Goal: Task Accomplishment & Management: Use online tool/utility

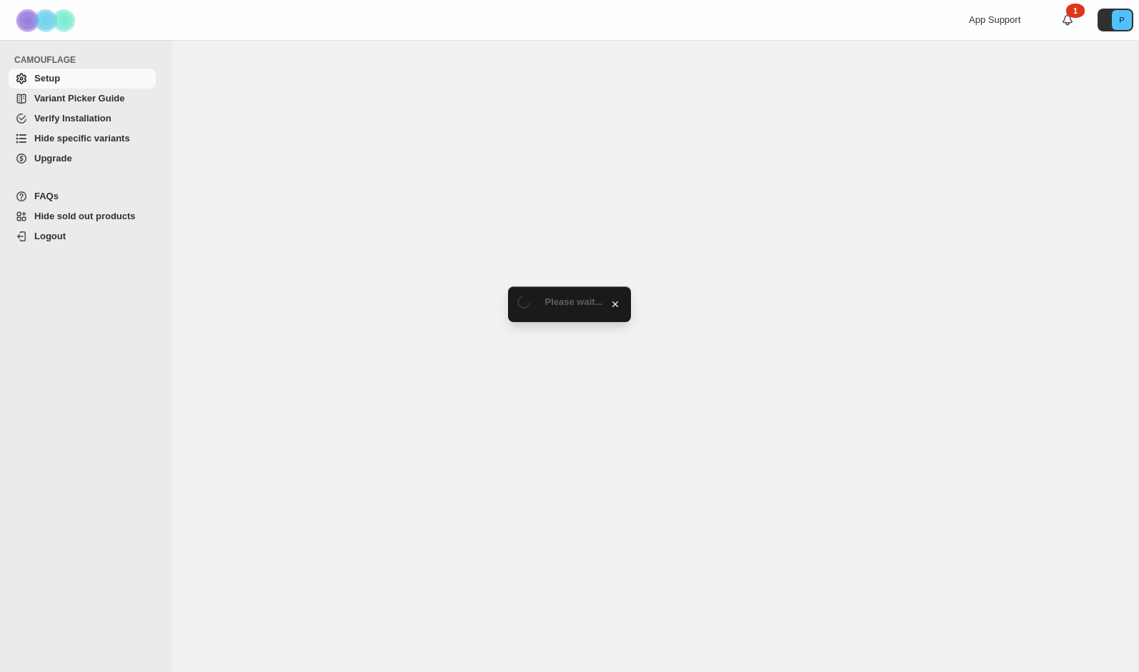
click at [100, 141] on span "Hide specific variants" at bounding box center [82, 138] width 96 height 11
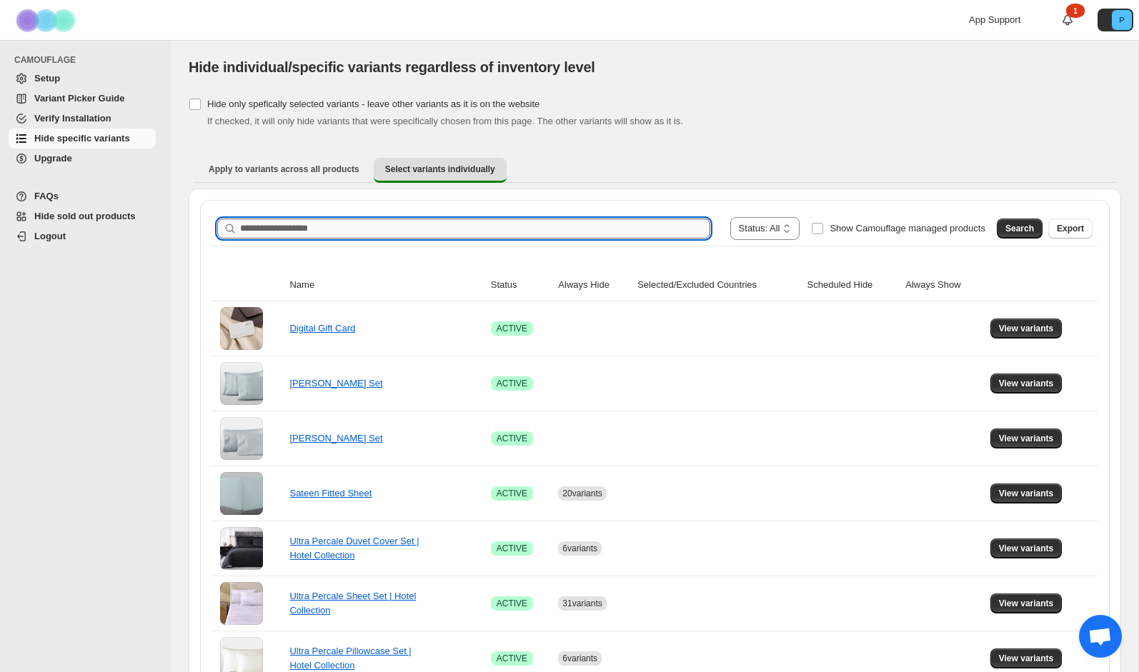
click at [503, 233] on input "Search product name" at bounding box center [475, 229] width 470 height 20
type input "**********"
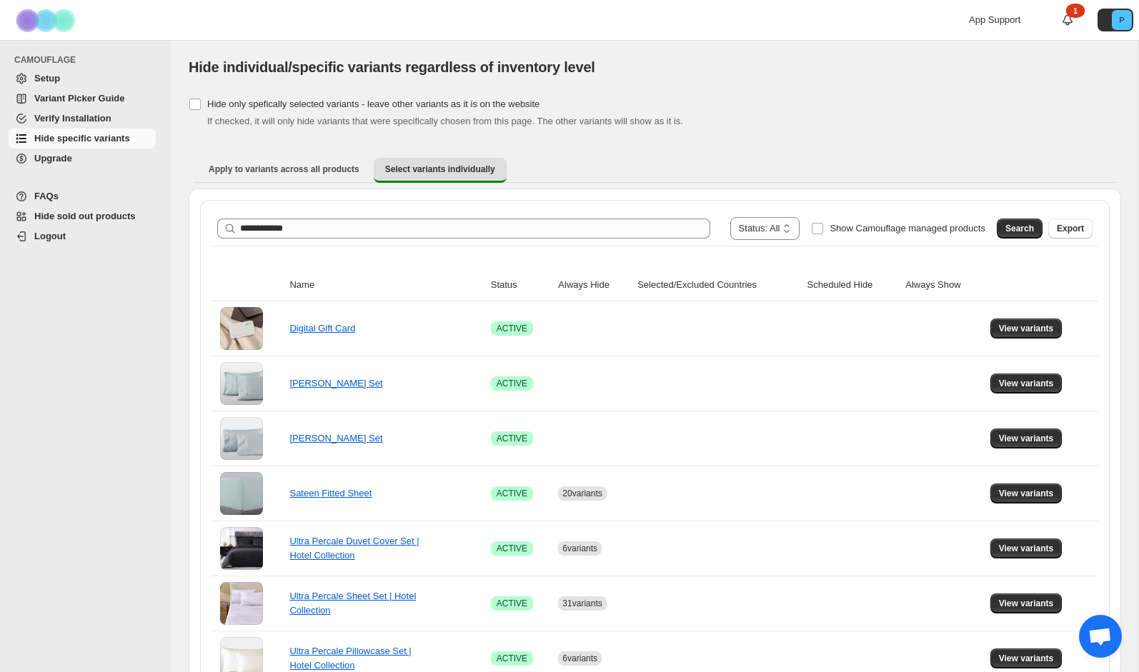
click at [1032, 231] on span "Search" at bounding box center [1019, 228] width 29 height 11
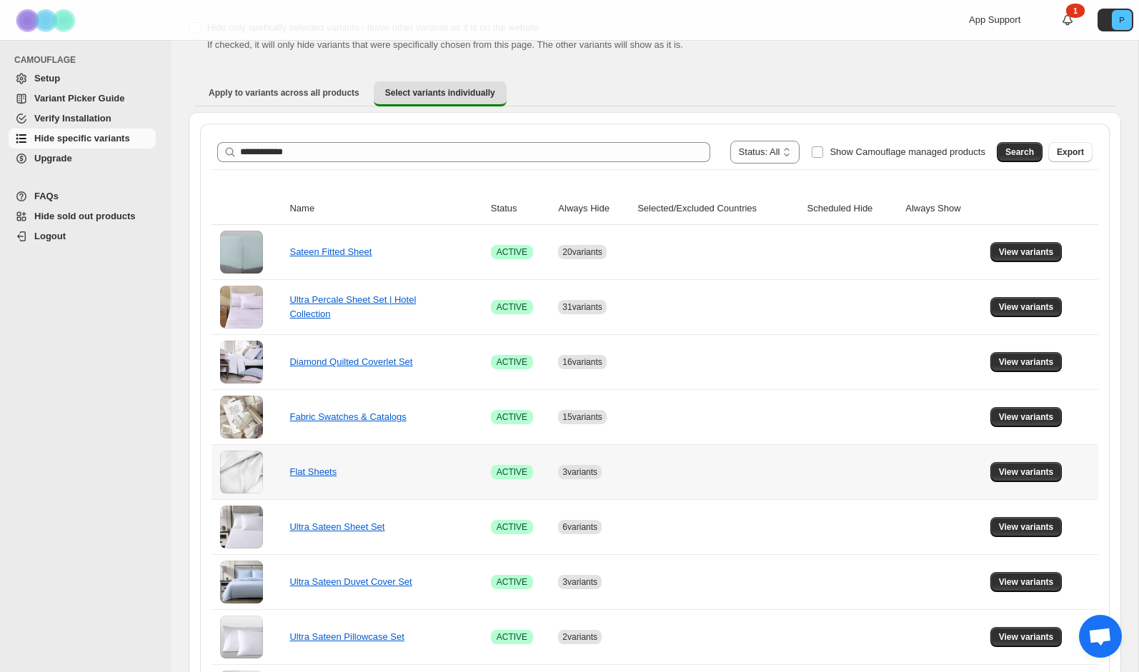
scroll to position [96, 0]
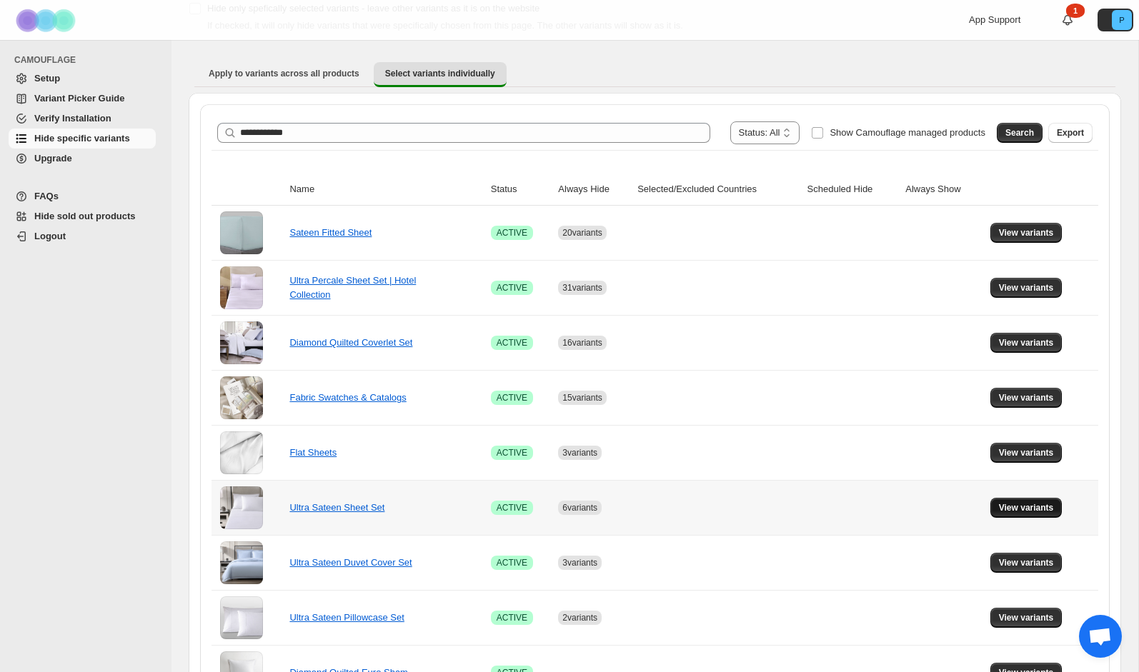
click at [1014, 504] on span "View variants" at bounding box center [1026, 507] width 55 height 11
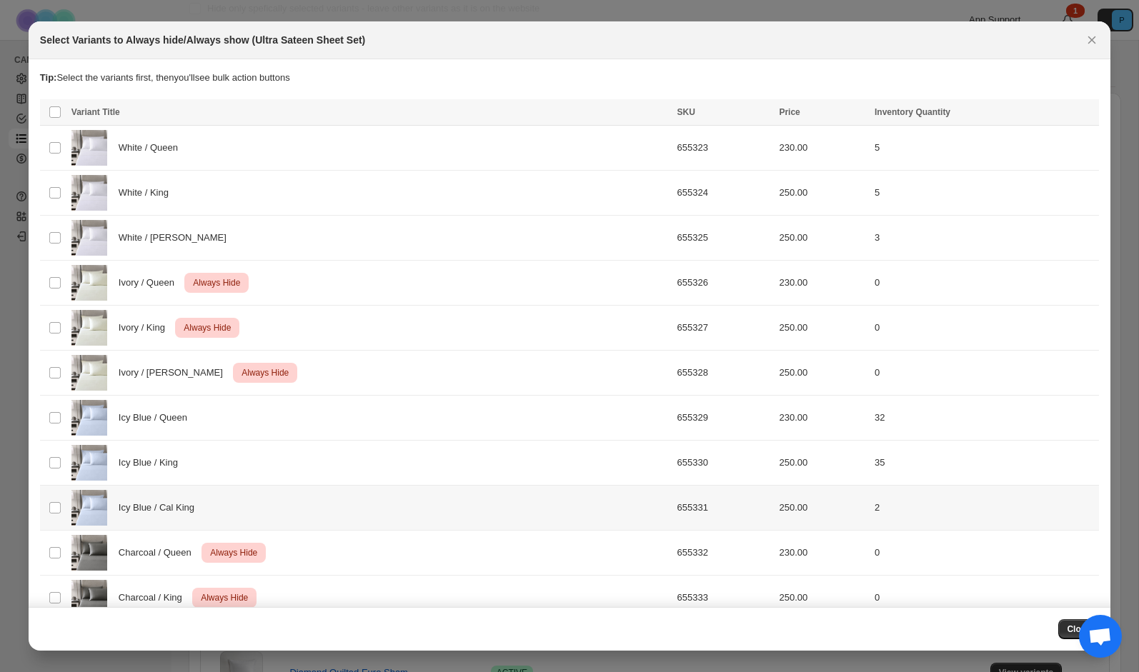
scroll to position [69, 0]
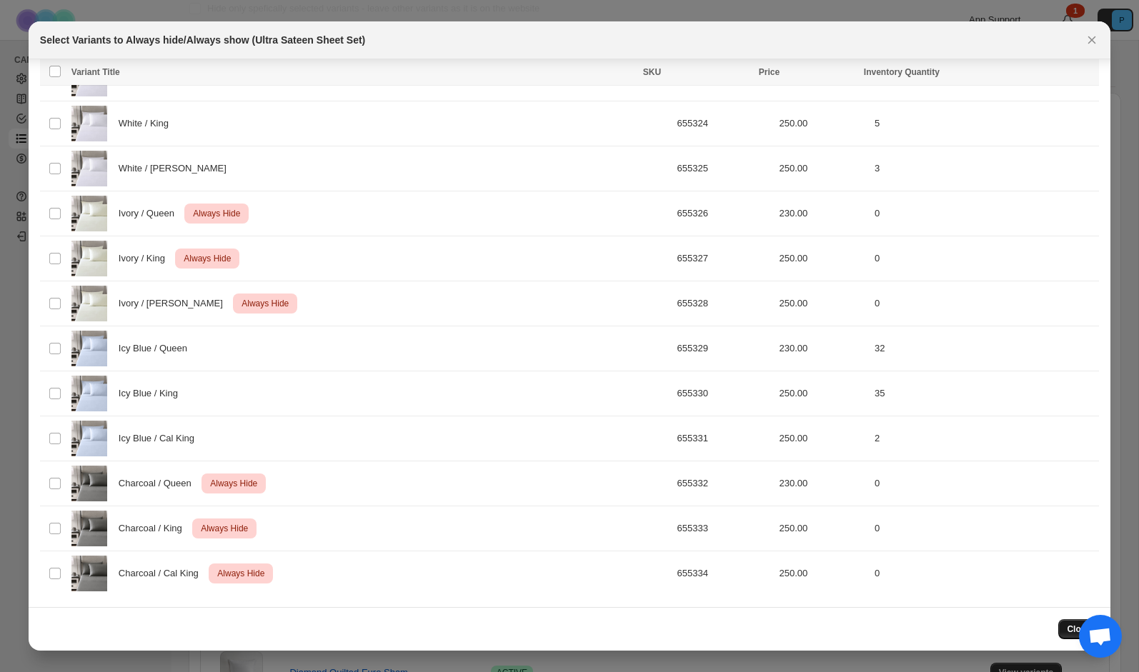
click at [1067, 624] on span "Close" at bounding box center [1079, 629] width 24 height 11
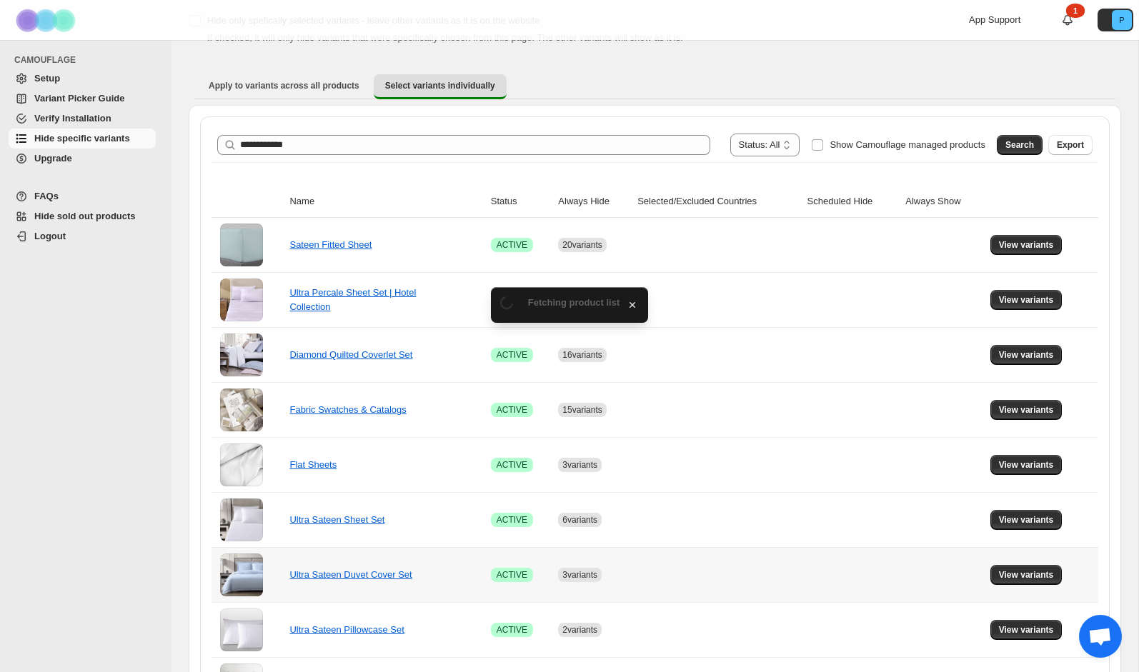
scroll to position [96, 0]
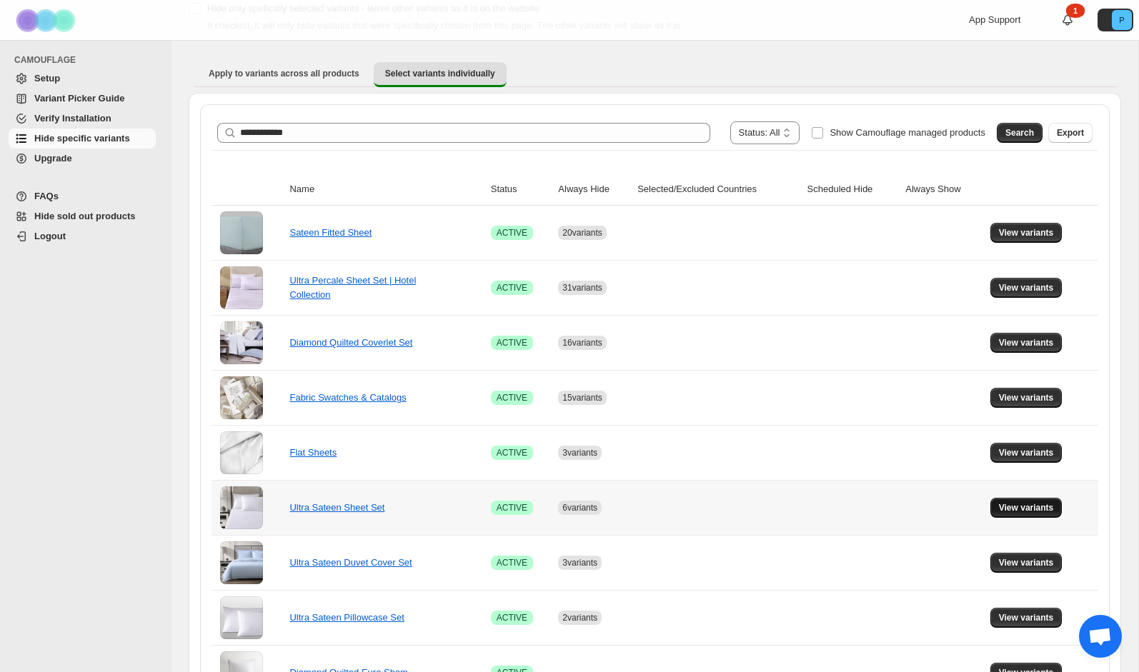
click at [1046, 509] on span "View variants" at bounding box center [1026, 507] width 55 height 11
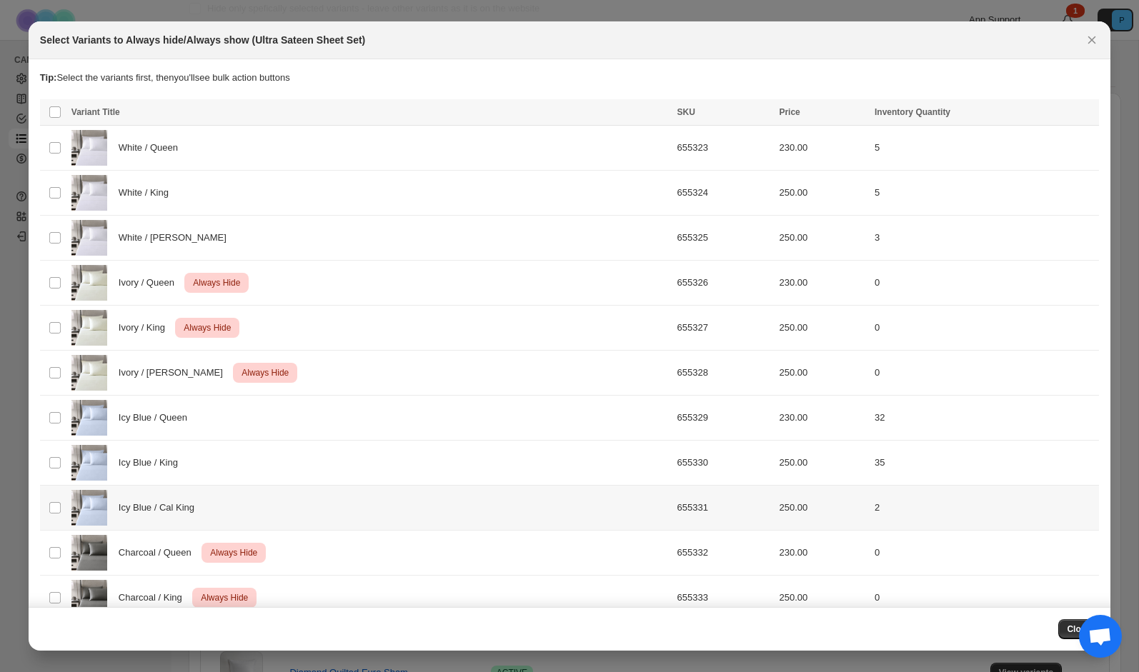
scroll to position [69, 0]
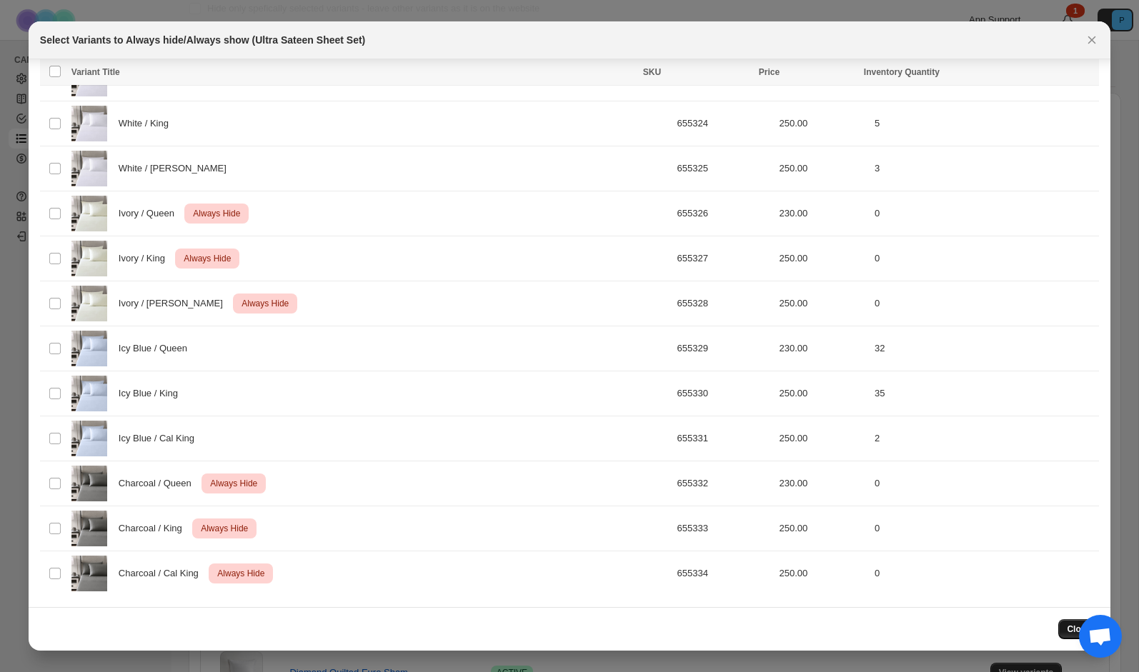
click at [1065, 626] on button "Close" at bounding box center [1078, 629] width 41 height 20
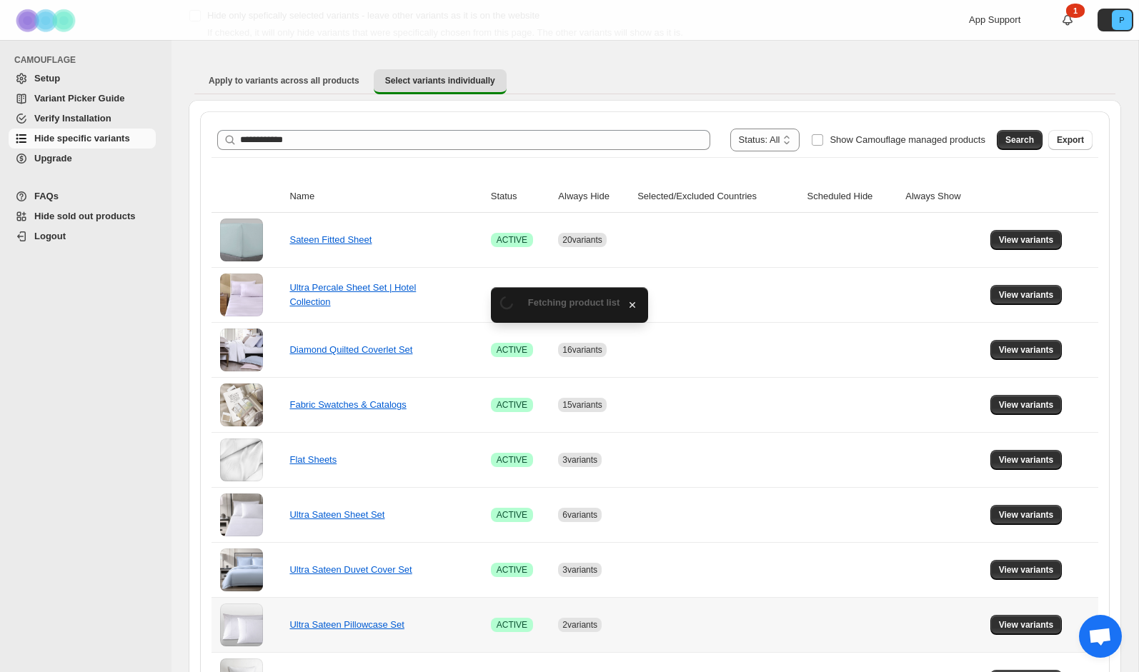
scroll to position [96, 0]
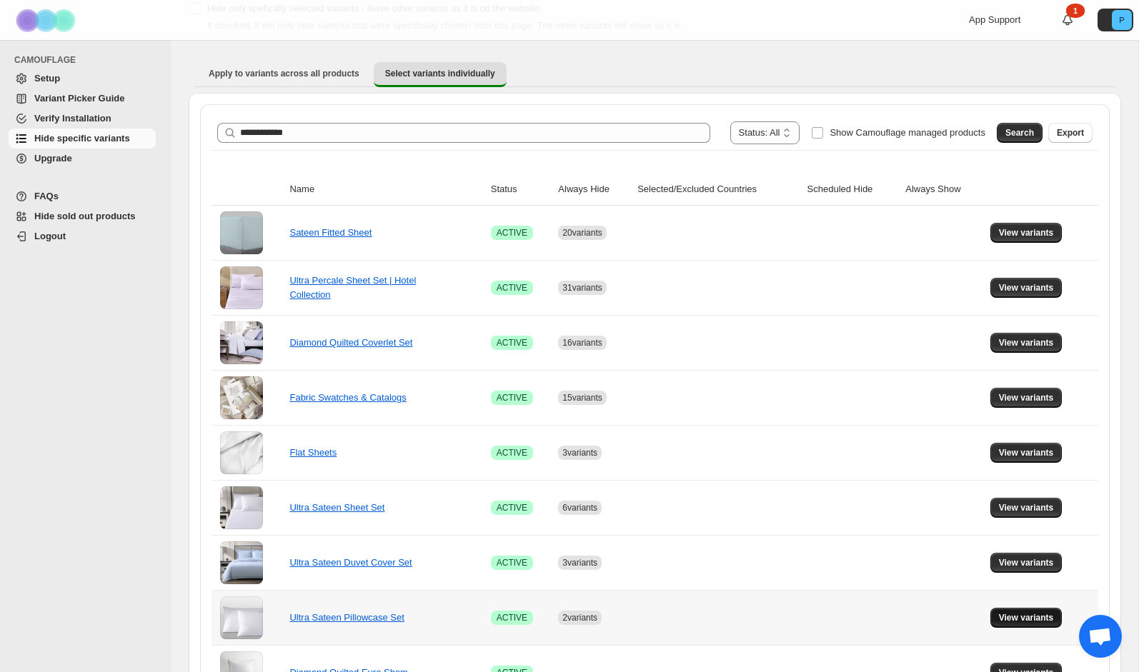
click at [1014, 615] on span "View variants" at bounding box center [1026, 617] width 55 height 11
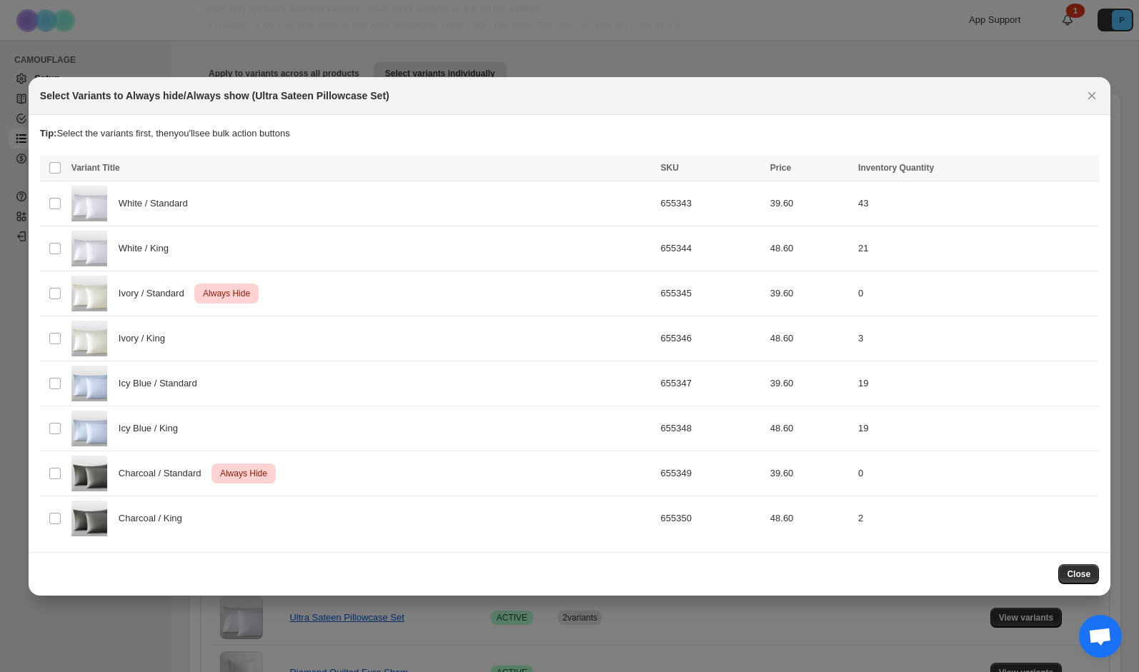
click at [1077, 570] on span "Close" at bounding box center [1079, 574] width 24 height 11
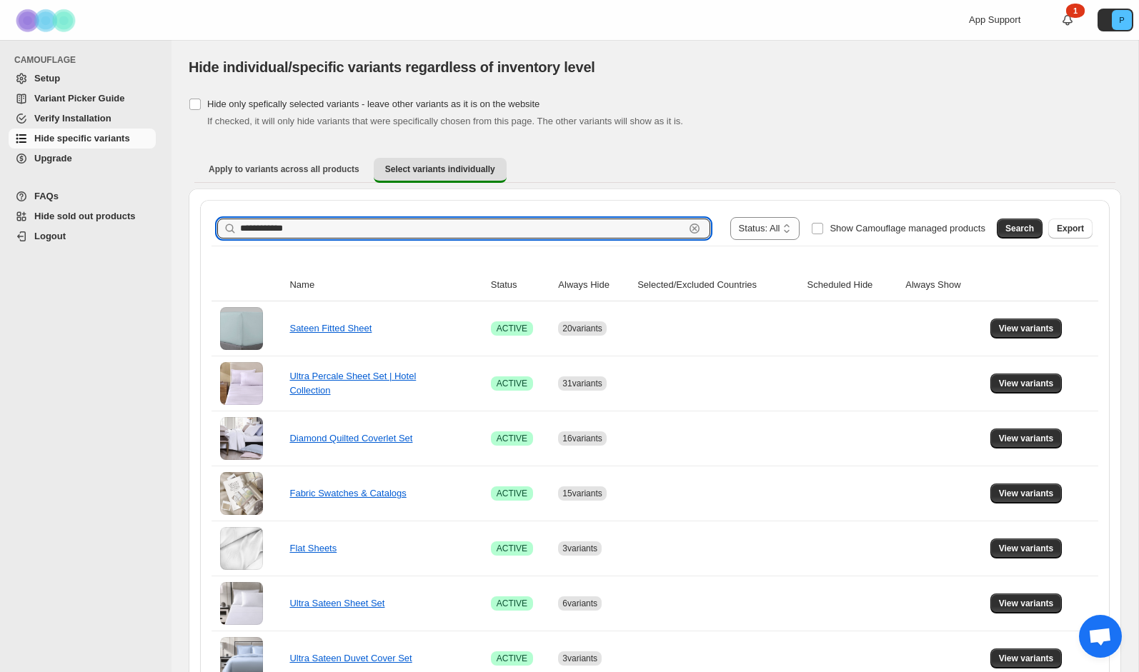
drag, startPoint x: 316, startPoint y: 229, endPoint x: 228, endPoint y: 223, distance: 88.8
click at [228, 223] on div "**********" at bounding box center [463, 229] width 493 height 20
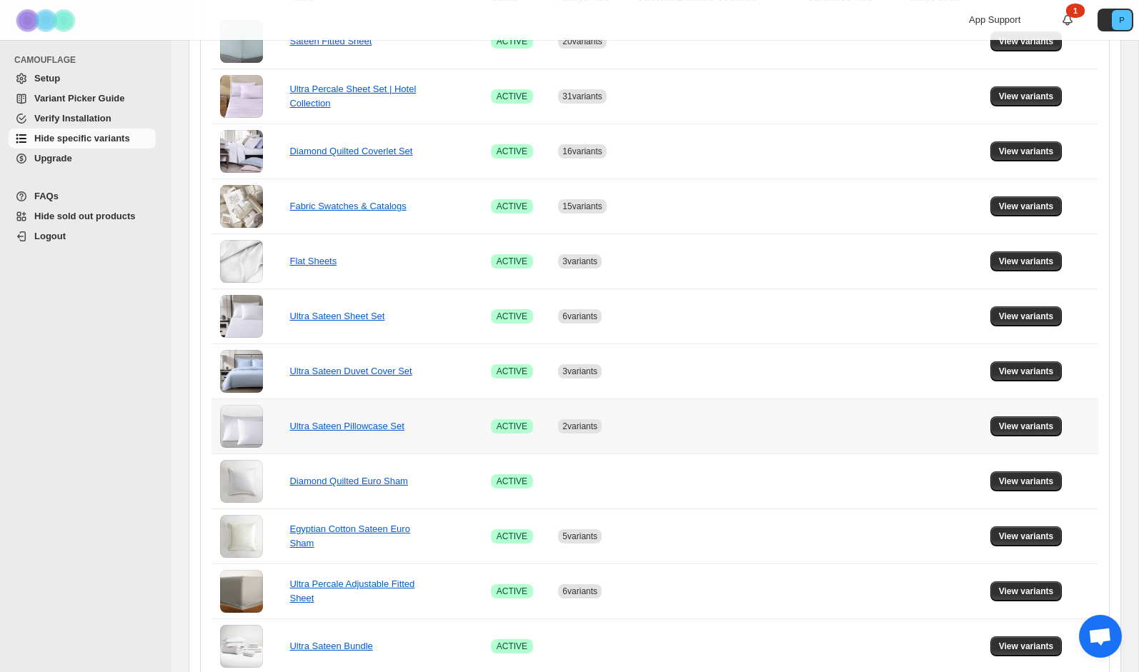
scroll to position [301, 0]
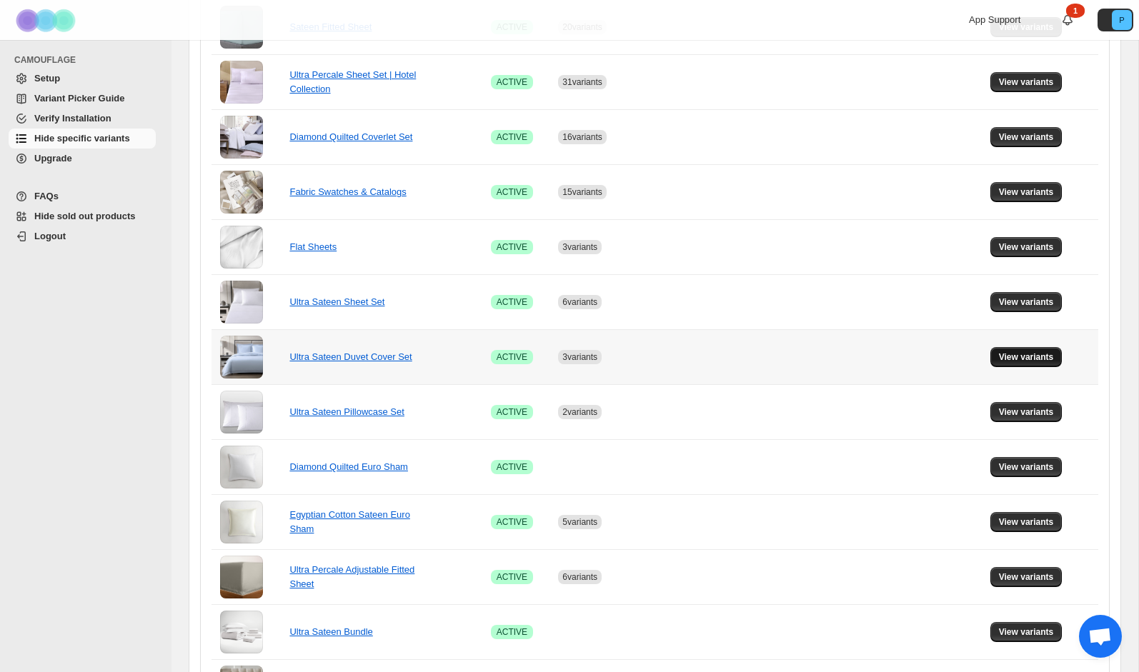
click at [1029, 356] on span "View variants" at bounding box center [1026, 356] width 55 height 11
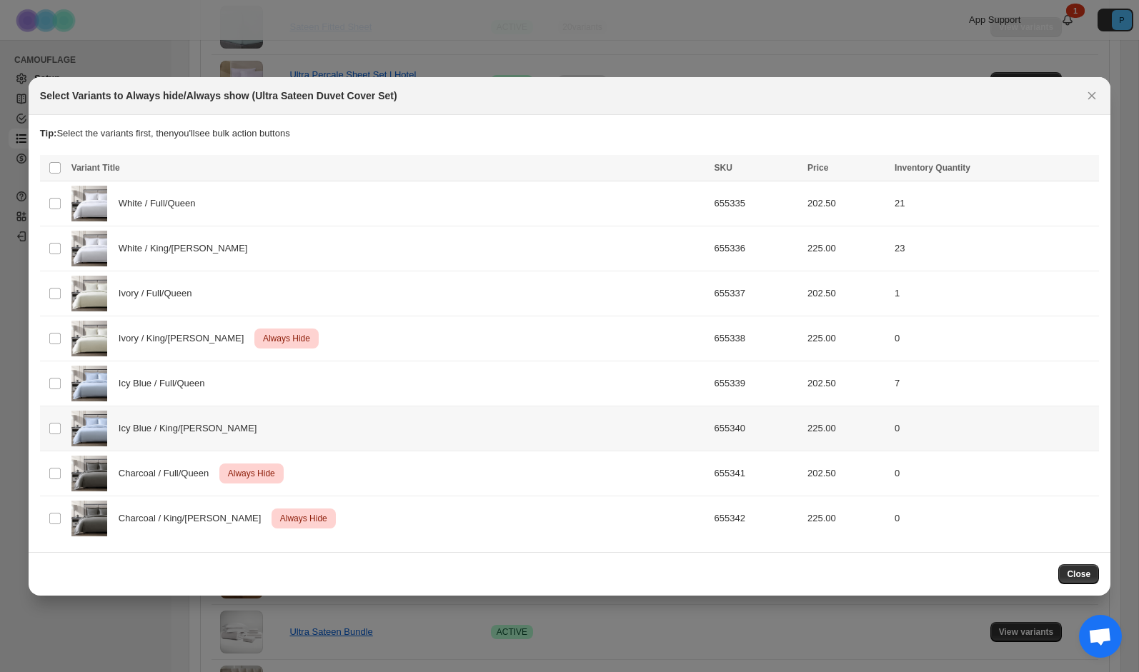
click at [360, 432] on div "Icy Blue / King/Cal King" at bounding box center [388, 429] width 634 height 36
click at [770, 164] on span "Always hide" at bounding box center [778, 169] width 49 height 11
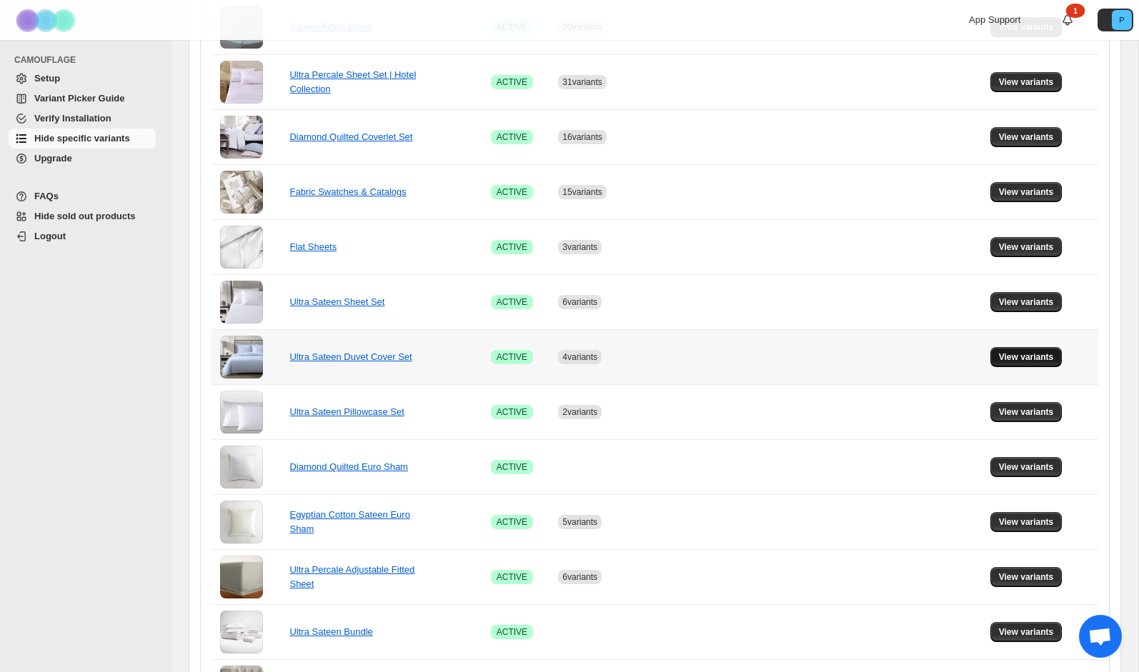
click at [1009, 361] on span "View variants" at bounding box center [1026, 356] width 55 height 11
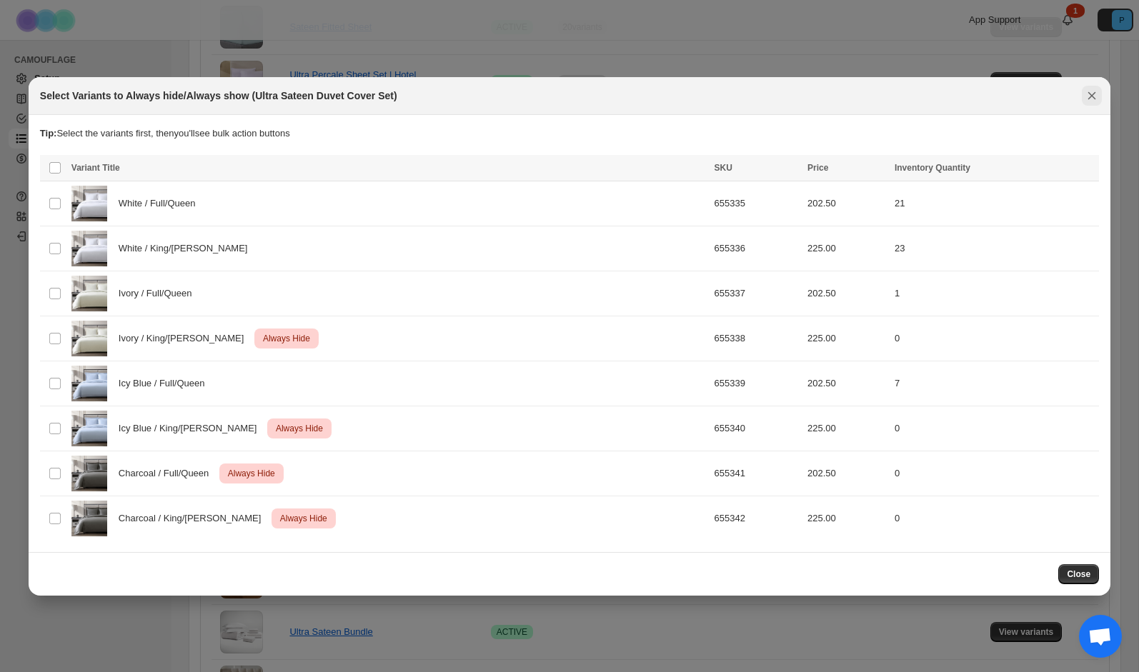
click at [1097, 97] on icon "Close" at bounding box center [1091, 96] width 14 height 14
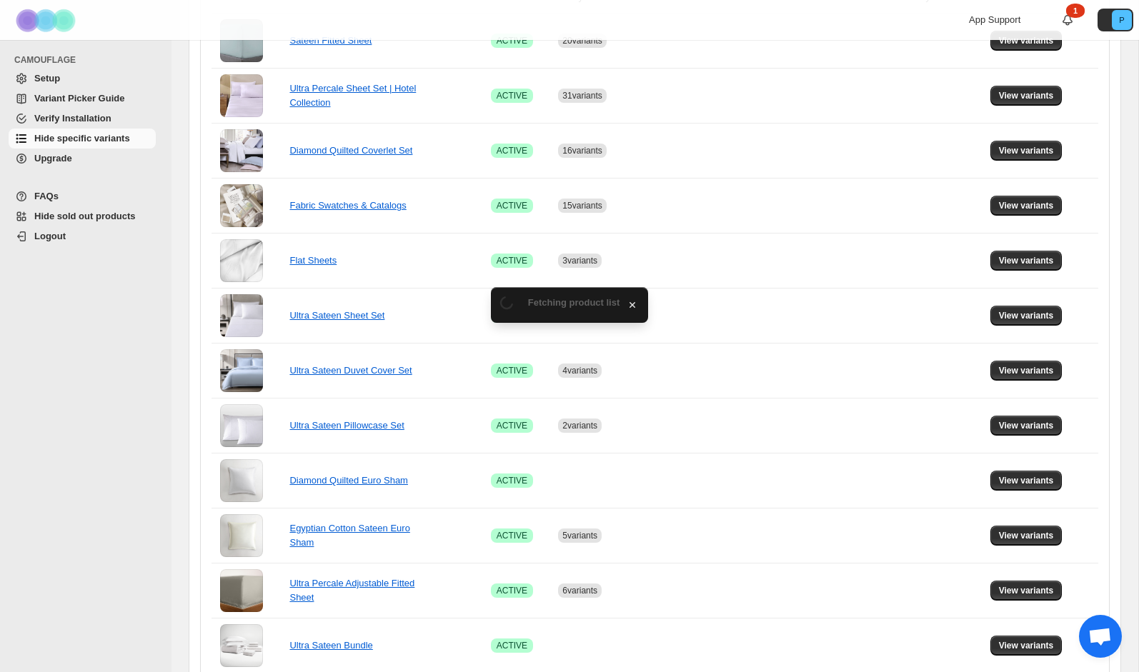
scroll to position [301, 0]
